Goal: Information Seeking & Learning: Learn about a topic

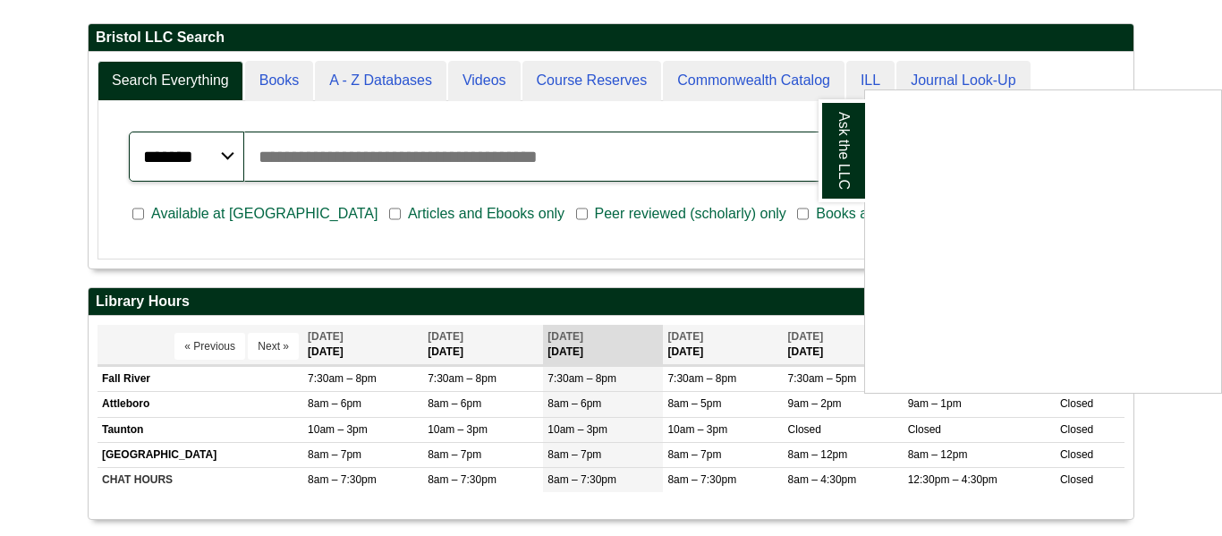
scroll to position [215, 1045]
click at [296, 88] on div "Ask the LLC" at bounding box center [611, 268] width 1222 height 536
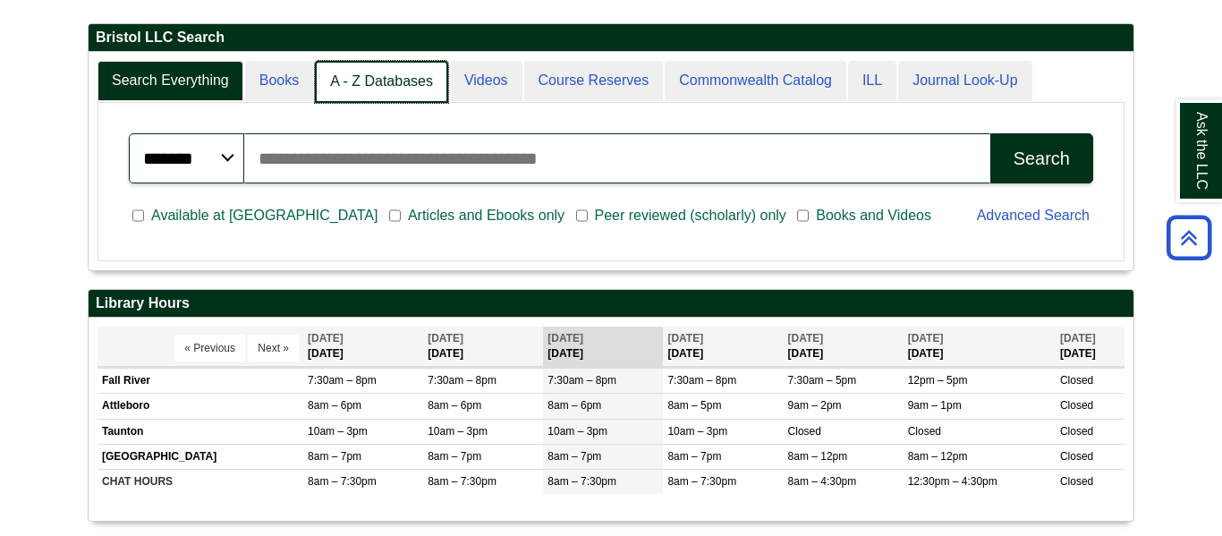
click at [386, 89] on link "A - Z Databases" at bounding box center [381, 82] width 133 height 42
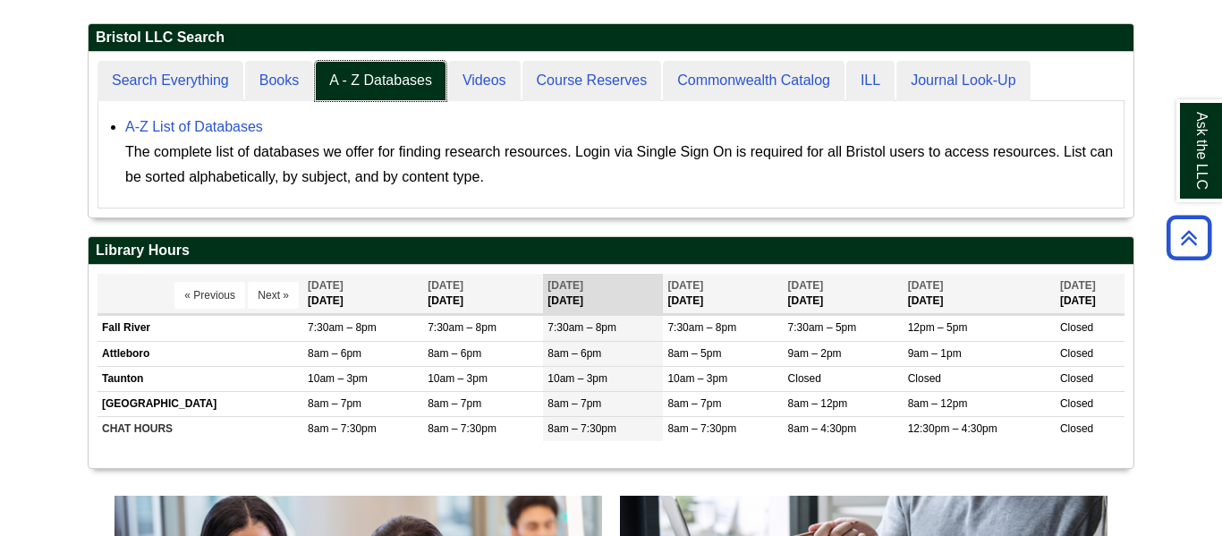
scroll to position [166, 1045]
click at [225, 131] on link "A-Z List of Databases" at bounding box center [194, 126] width 138 height 15
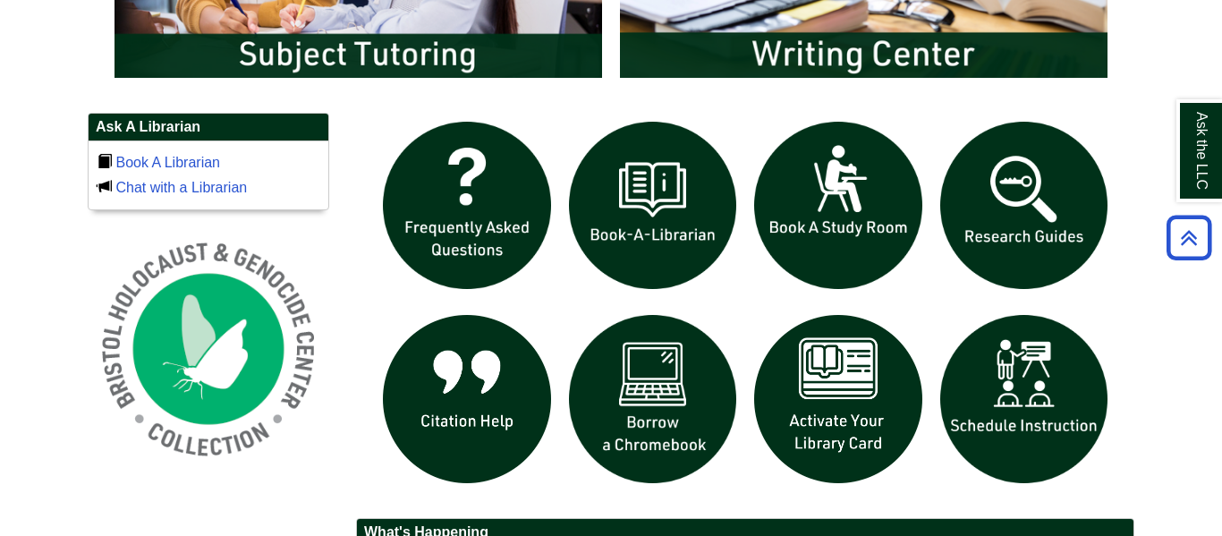
scroll to position [1101, 0]
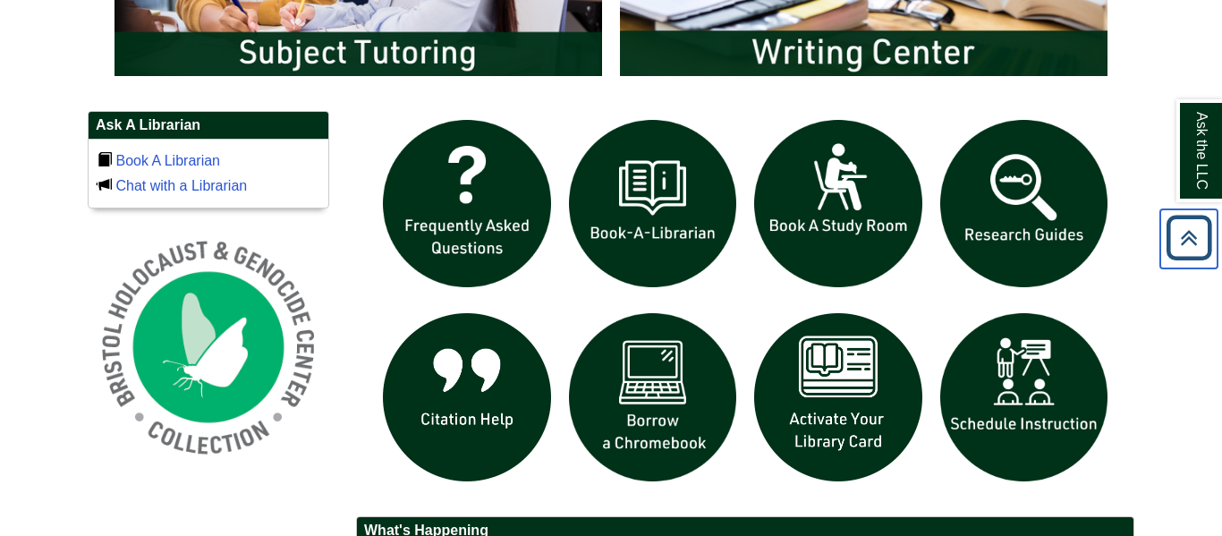
click at [1200, 244] on icon "Back to Top" at bounding box center [1188, 237] width 57 height 57
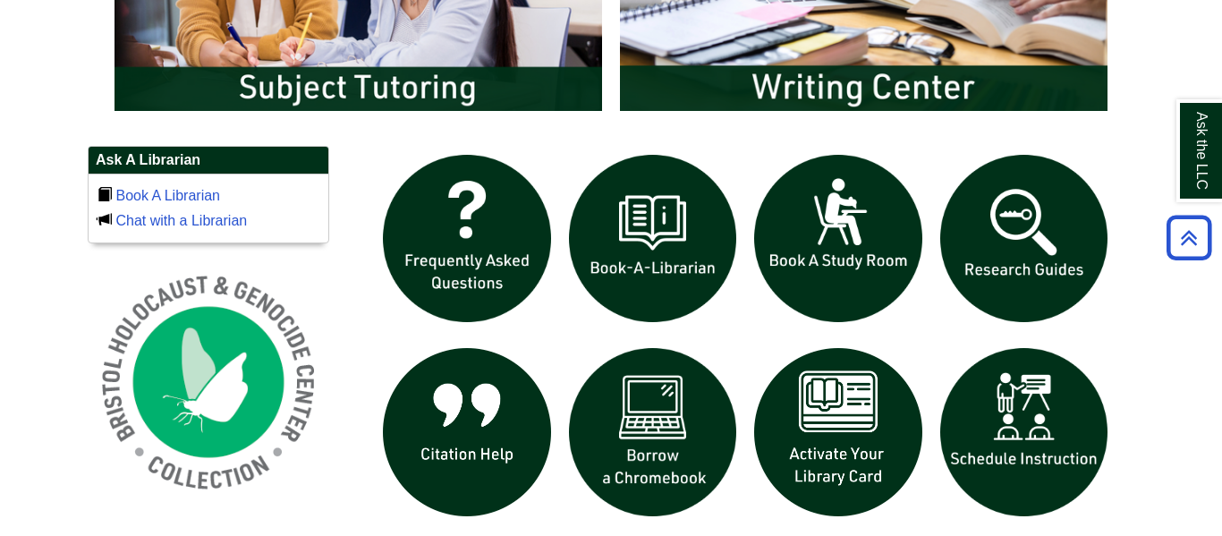
scroll to position [1068, 0]
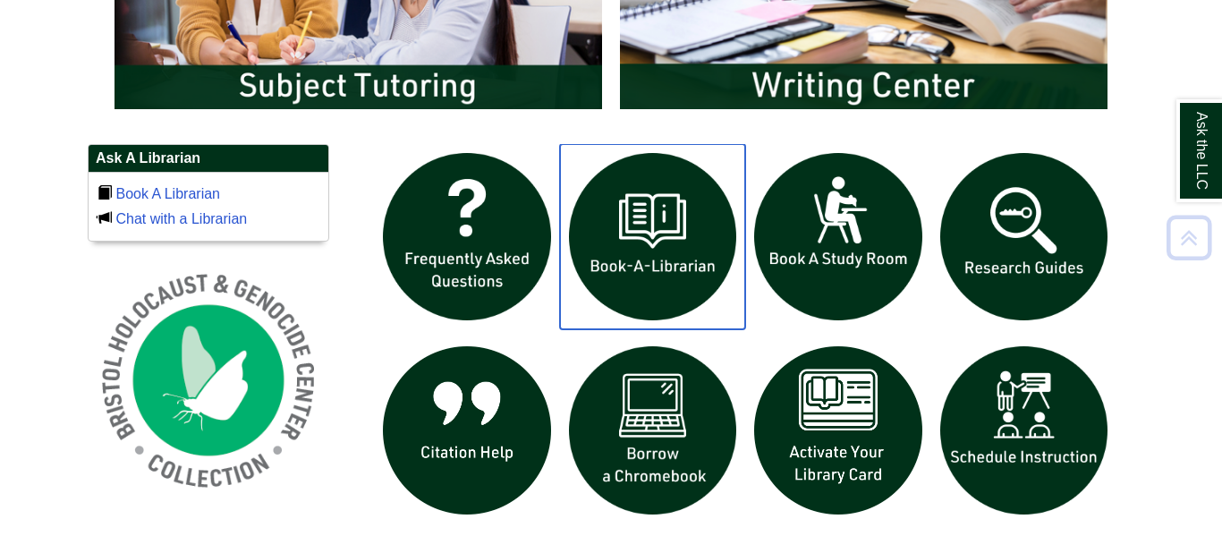
click at [674, 263] on img "slideshow" at bounding box center [653, 237] width 186 height 186
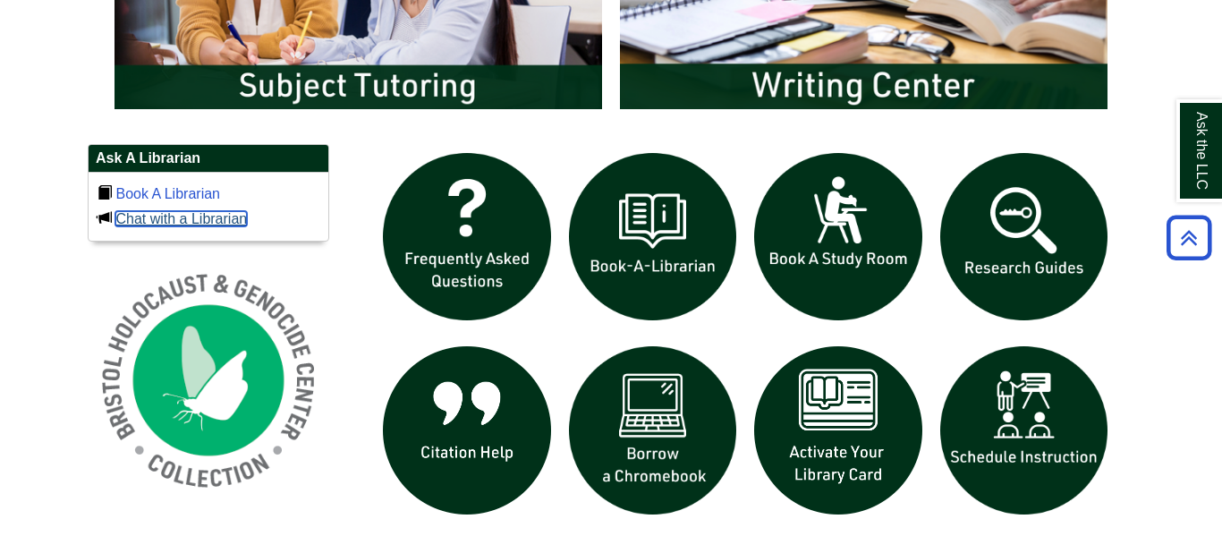
click at [122, 224] on link "Chat with a Librarian" at bounding box center [181, 218] width 132 height 15
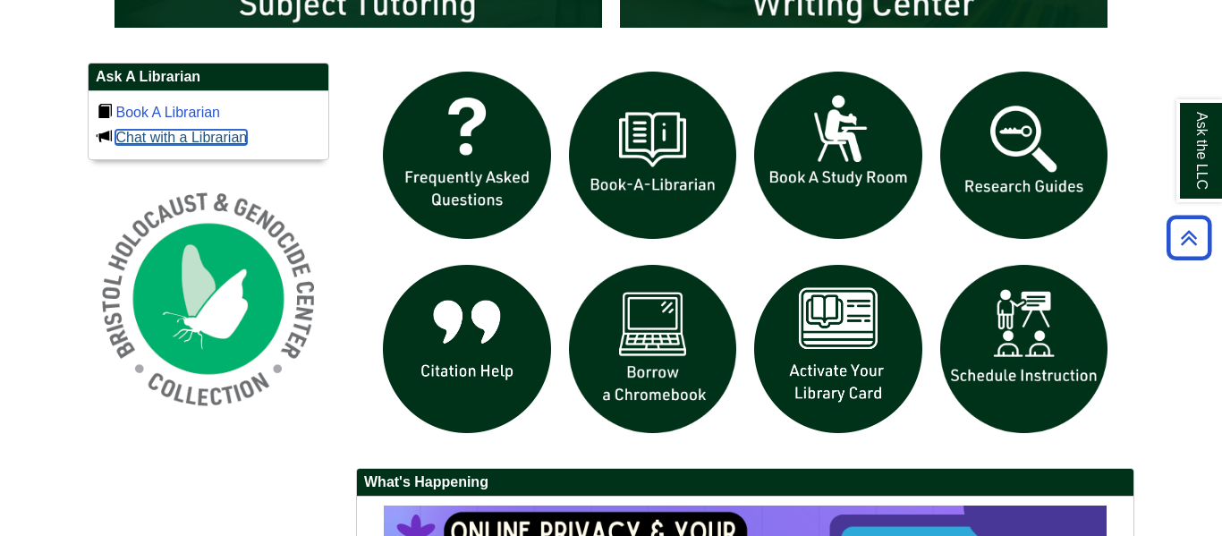
scroll to position [1149, 0]
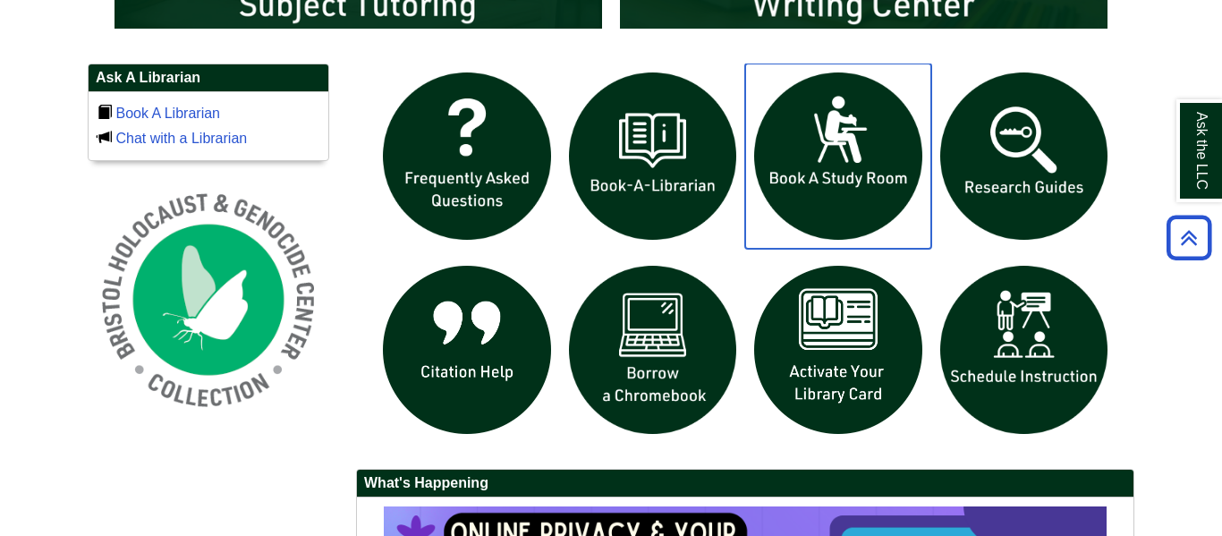
click at [804, 186] on img "slideshow" at bounding box center [838, 157] width 186 height 186
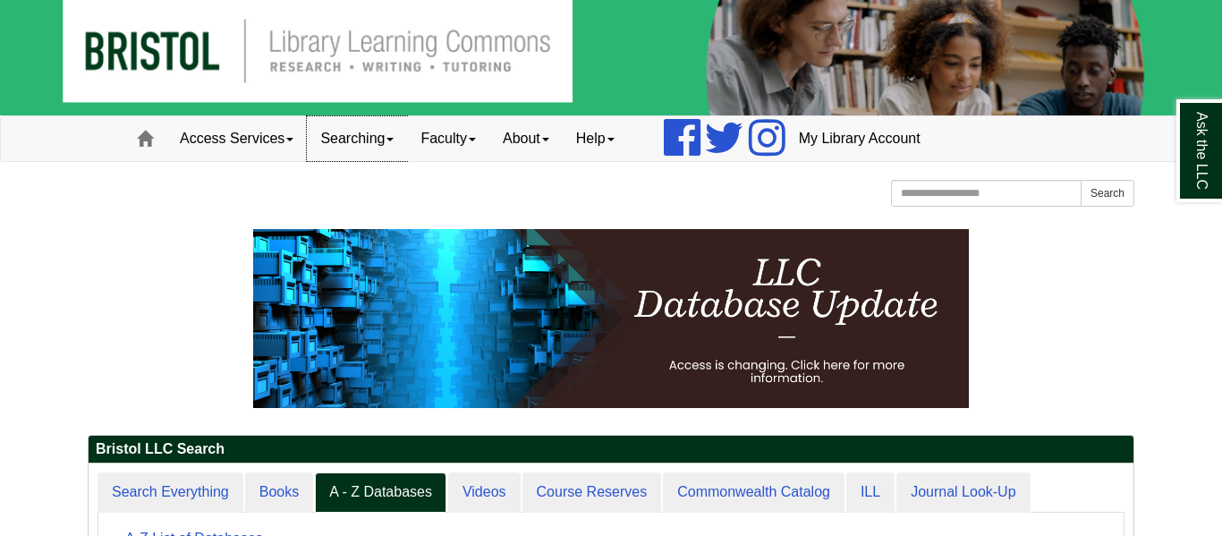
scroll to position [38, 0]
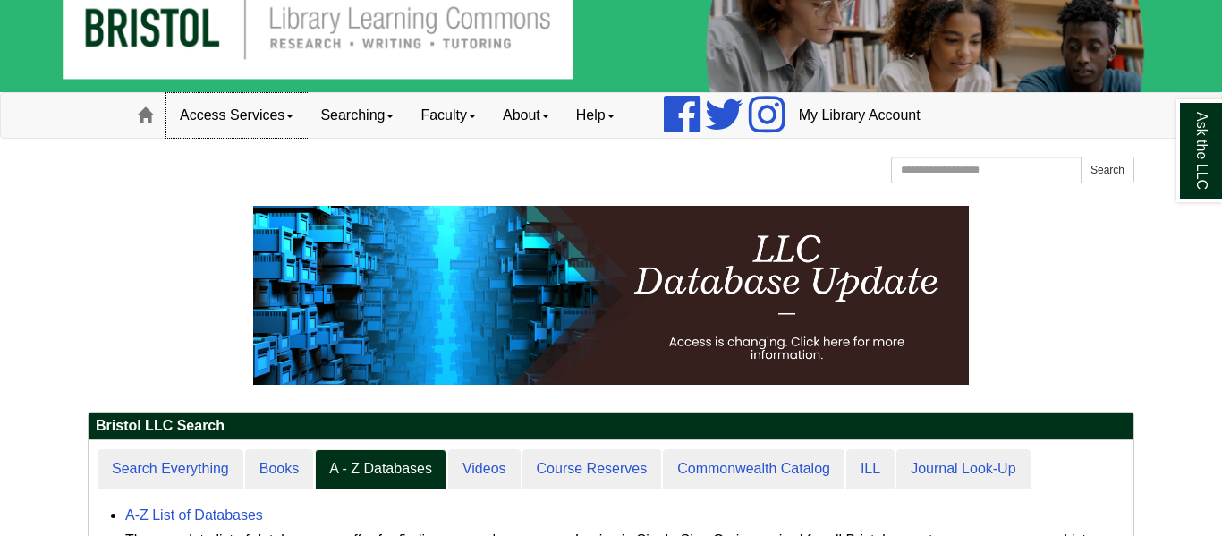
click at [258, 110] on link "Access Services" at bounding box center [236, 115] width 140 height 45
click at [333, 119] on link "Searching" at bounding box center [357, 115] width 100 height 45
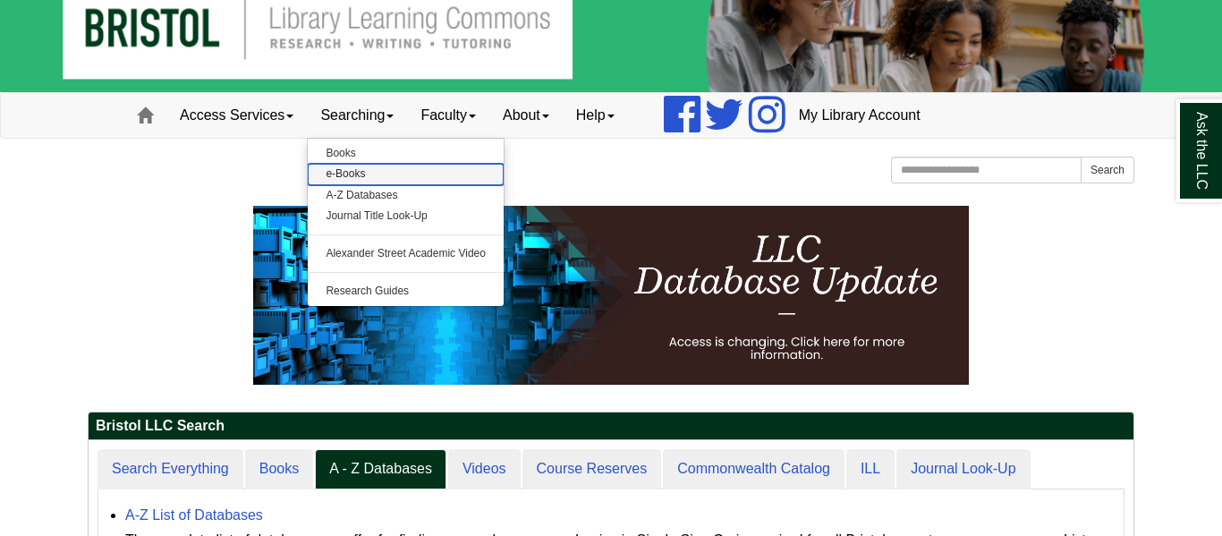
click at [352, 181] on link "e-Books" at bounding box center [406, 174] width 196 height 21
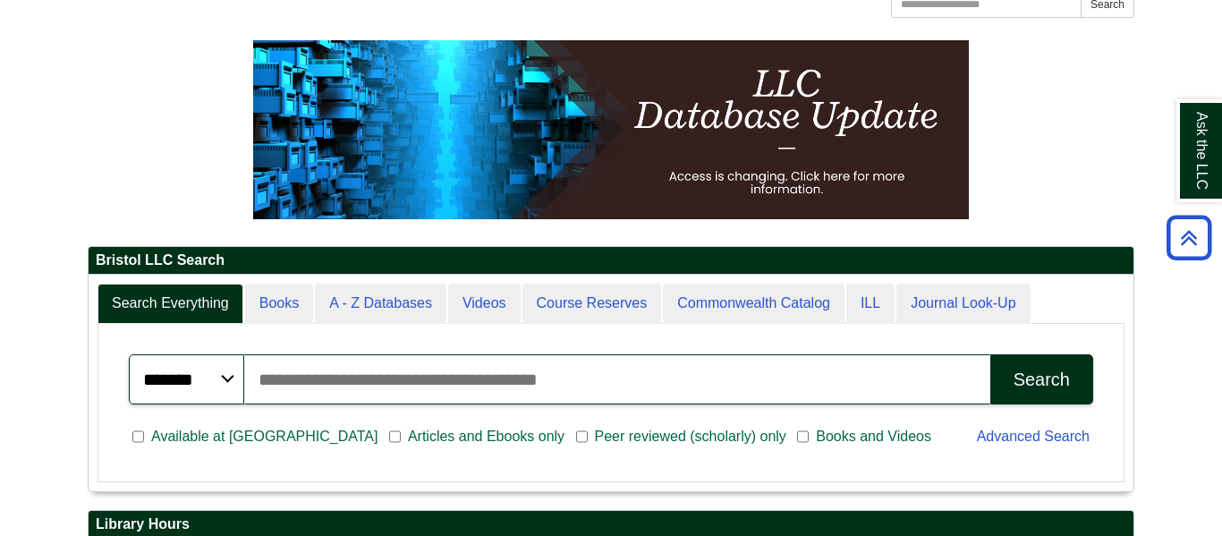
scroll to position [215, 1045]
